Goal: Information Seeking & Learning: Learn about a topic

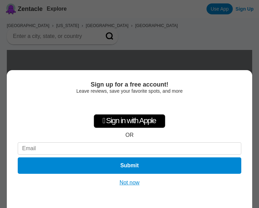
click at [135, 182] on button "Not now" at bounding box center [130, 182] width 24 height 7
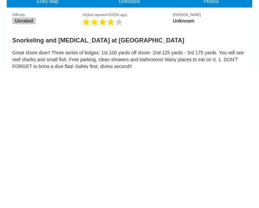
scroll to position [25, 0]
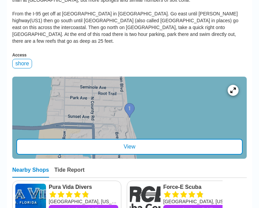
scroll to position [227, 0]
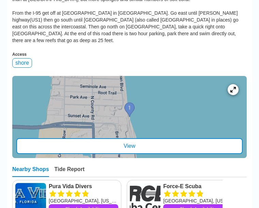
click at [129, 138] on div "View" at bounding box center [129, 146] width 227 height 16
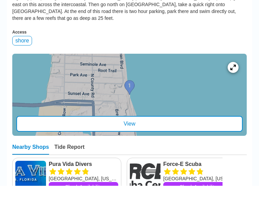
scroll to position [250, 0]
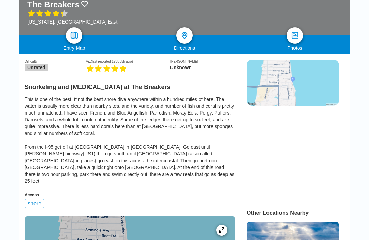
scroll to position [126, 0]
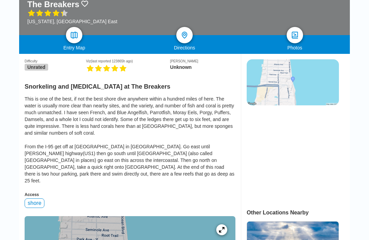
click at [73, 37] on img at bounding box center [74, 35] width 8 height 8
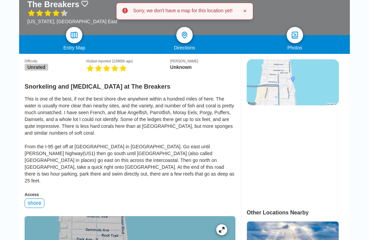
scroll to position [0, 0]
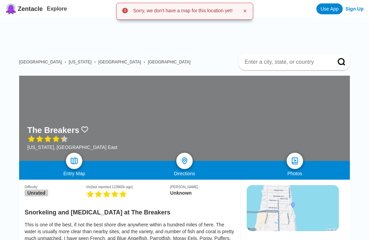
click at [76, 165] on img at bounding box center [74, 161] width 8 height 8
